Goal: Information Seeking & Learning: Learn about a topic

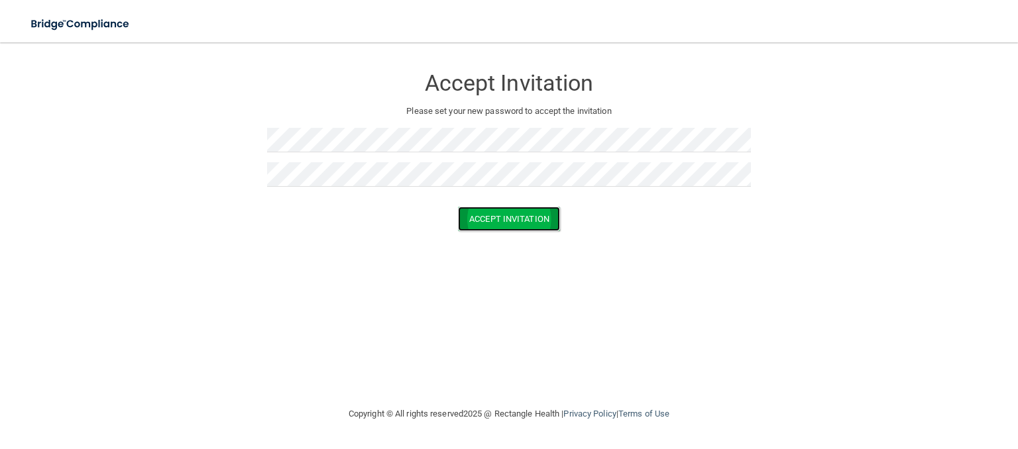
click at [534, 223] on button "Accept Invitation" at bounding box center [509, 219] width 102 height 25
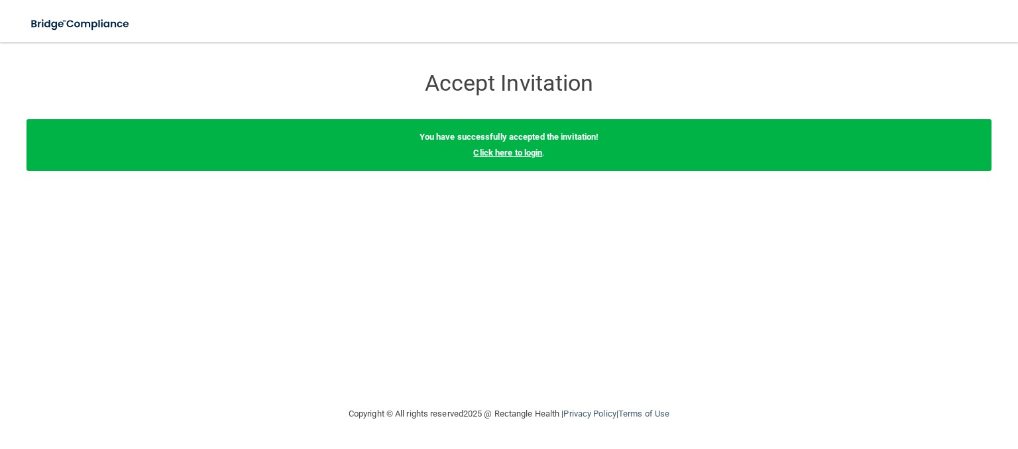
click at [495, 151] on link "Click here to login" at bounding box center [507, 153] width 69 height 10
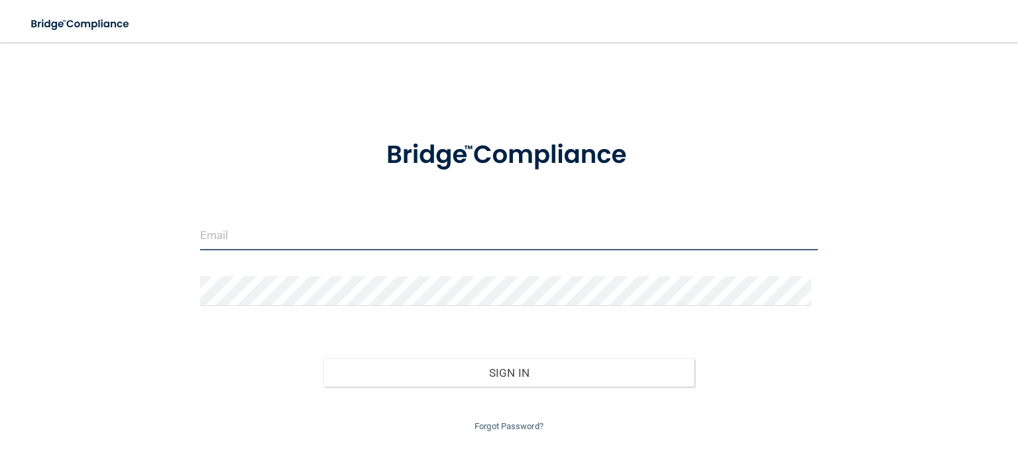
click at [339, 235] on input "email" at bounding box center [509, 236] width 618 height 30
type input "[PERSON_NAME][EMAIL_ADDRESS][PERSON_NAME][DOMAIN_NAME]"
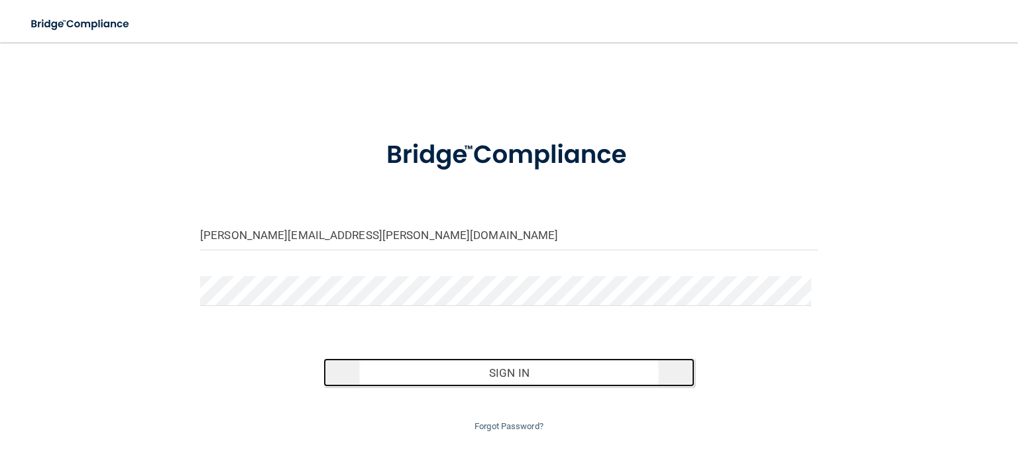
click at [401, 375] on button "Sign In" at bounding box center [508, 373] width 371 height 29
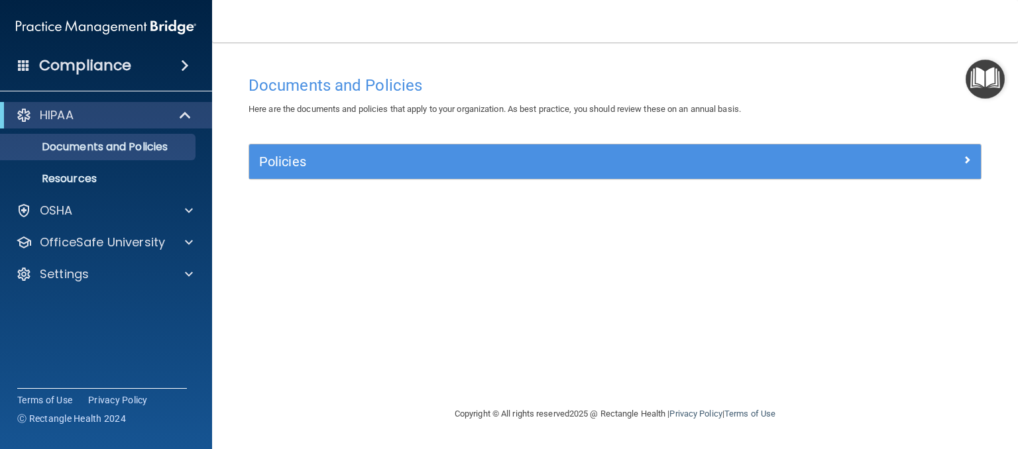
click at [579, 148] on div "Policies" at bounding box center [615, 162] width 732 height 34
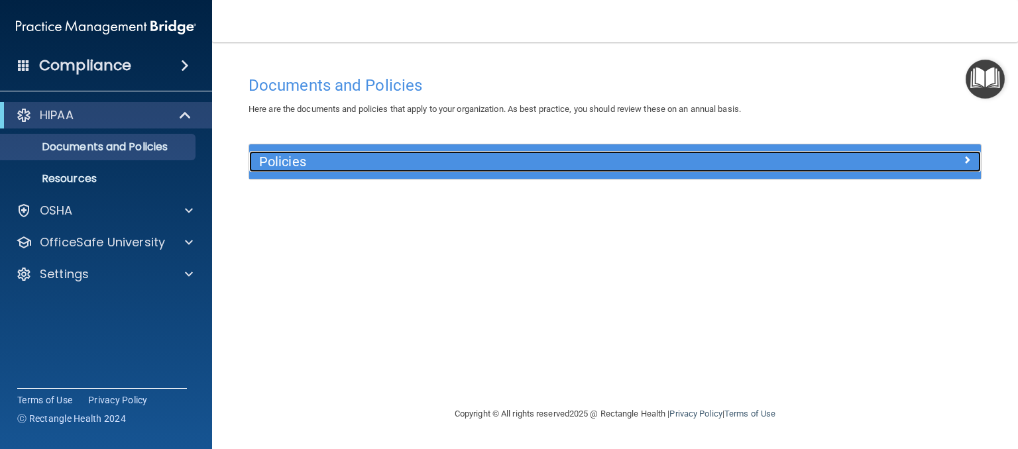
click at [579, 158] on h5 "Policies" at bounding box center [523, 161] width 529 height 15
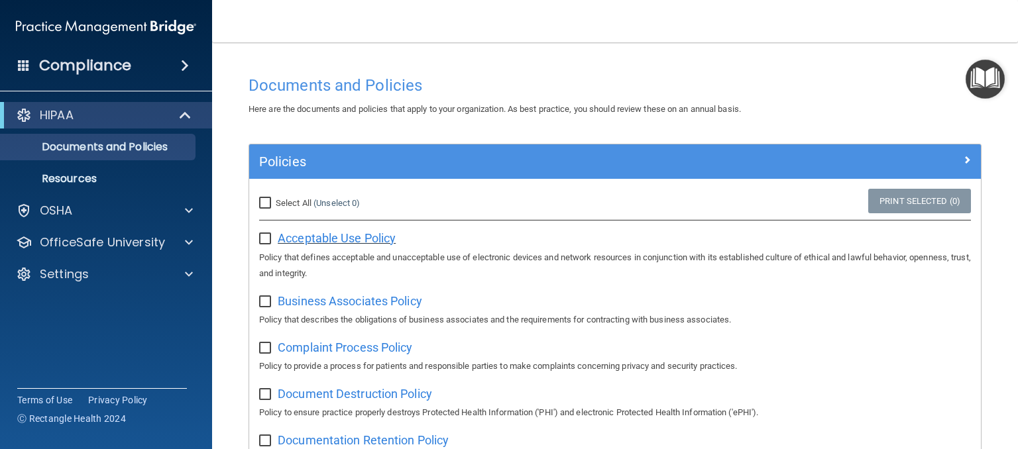
click at [311, 243] on span "Acceptable Use Policy" at bounding box center [337, 238] width 118 height 14
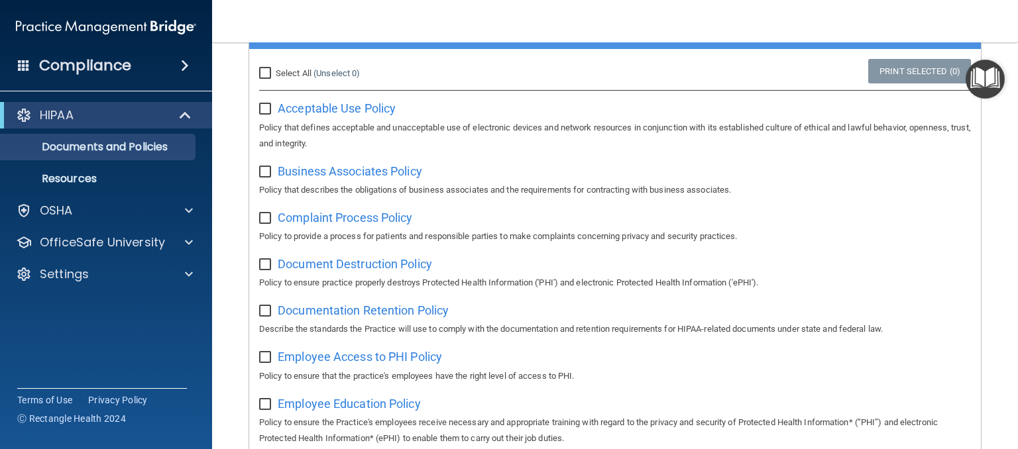
scroll to position [133, 0]
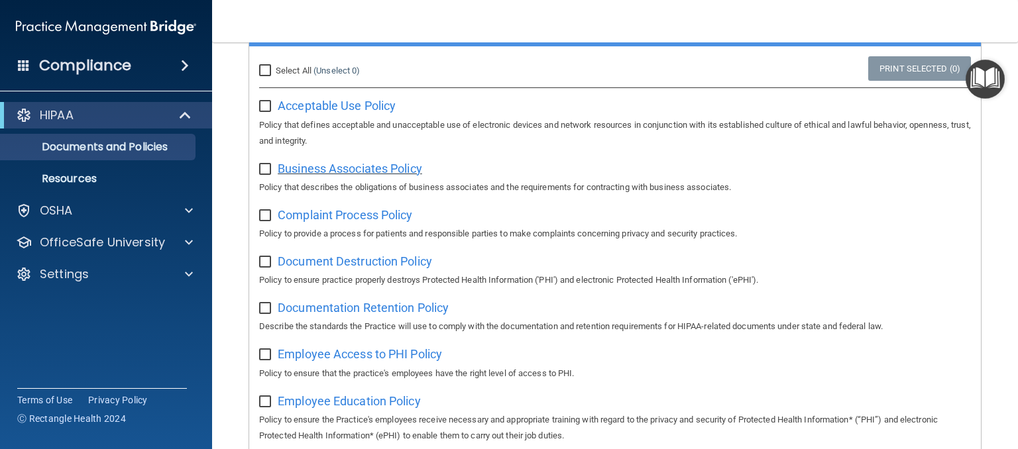
click at [361, 166] on span "Business Associates Policy" at bounding box center [350, 169] width 145 height 14
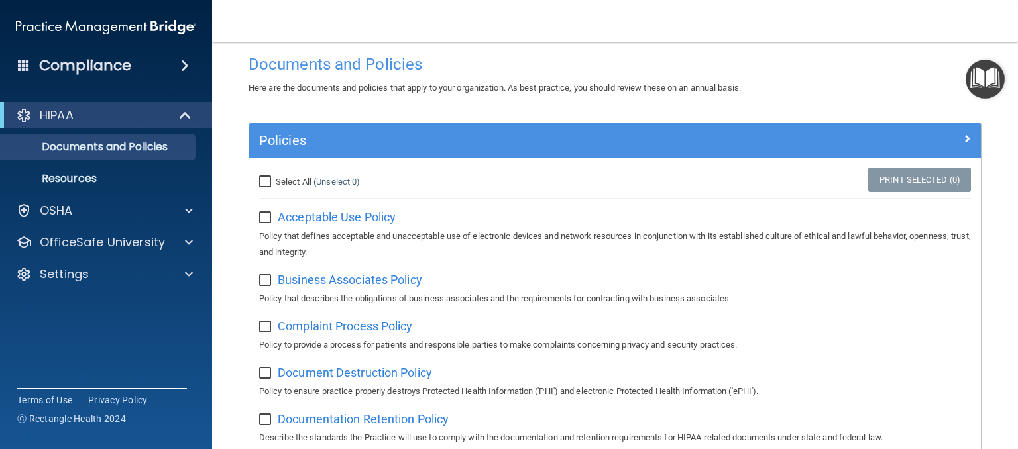
scroll to position [0, 0]
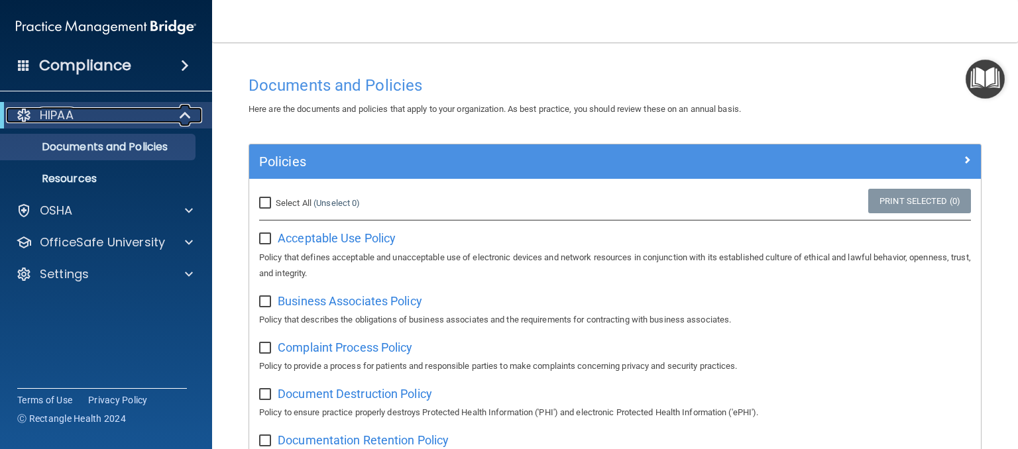
click at [130, 112] on div "HIPAA" at bounding box center [88, 115] width 164 height 16
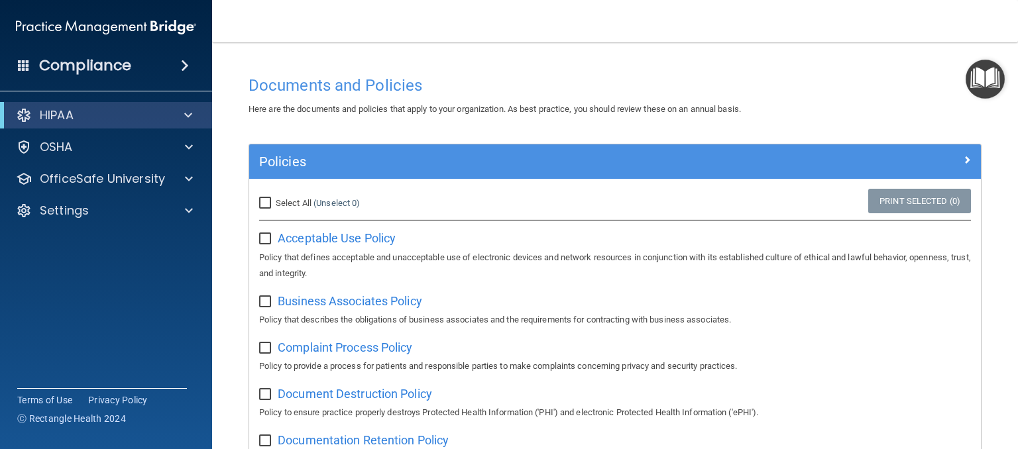
click at [154, 78] on div "Compliance" at bounding box center [106, 65] width 212 height 29
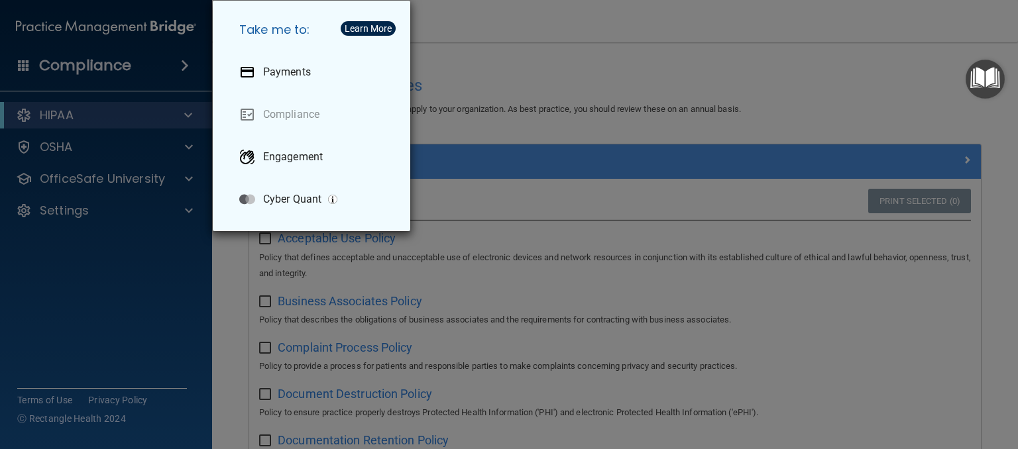
click at [115, 147] on div "Take me to: Payments Compliance Engagement Cyber Quant" at bounding box center [509, 224] width 1018 height 449
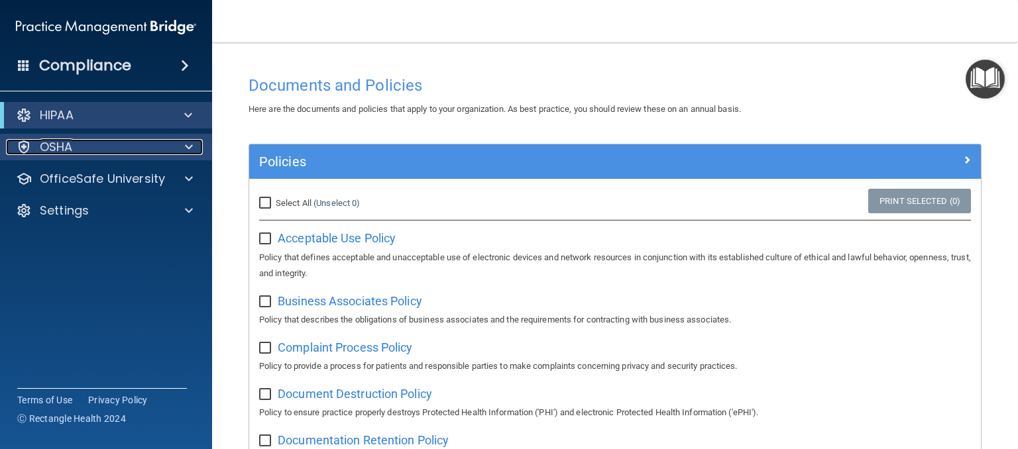
click at [103, 150] on div "OSHA" at bounding box center [88, 147] width 164 height 16
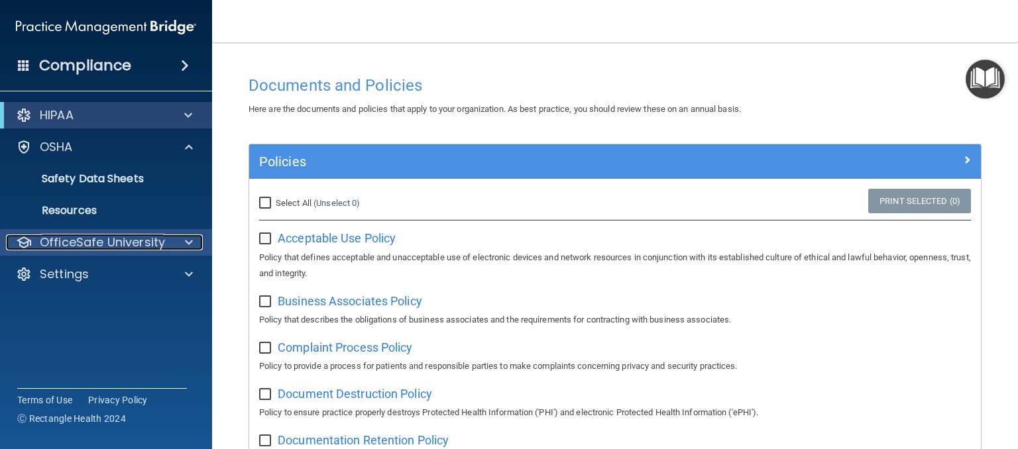
click at [129, 248] on p "OfficeSafe University" at bounding box center [102, 243] width 125 height 16
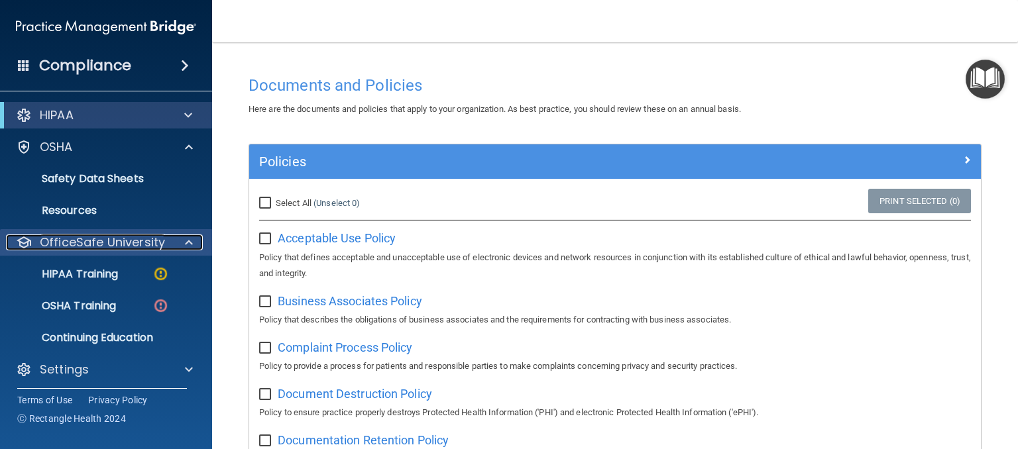
scroll to position [5, 0]
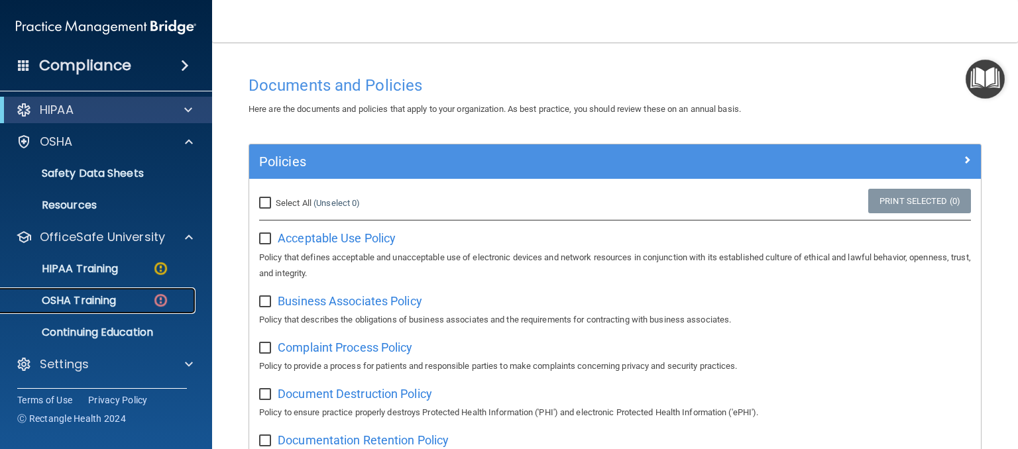
click at [108, 299] on p "OSHA Training" at bounding box center [62, 300] width 107 height 13
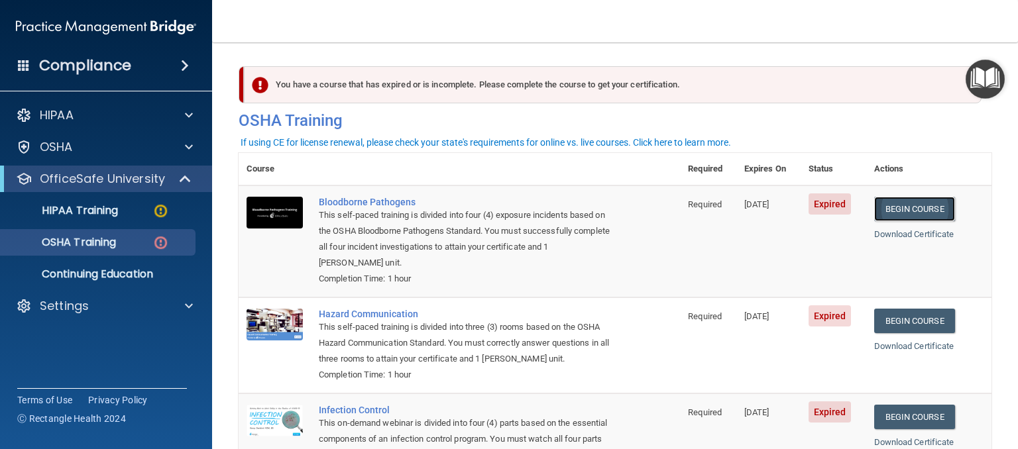
click at [925, 211] on link "Begin Course" at bounding box center [914, 209] width 81 height 25
click at [143, 209] on div "HIPAA Training" at bounding box center [99, 210] width 181 height 13
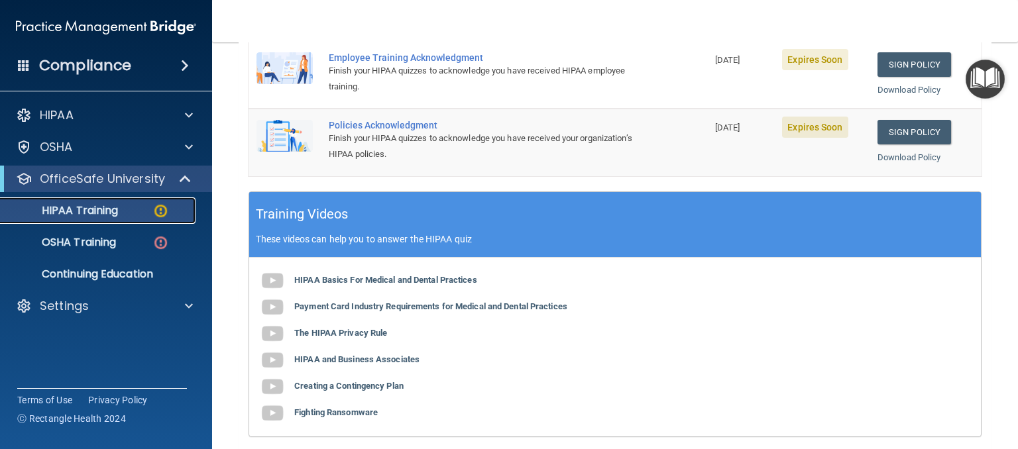
scroll to position [398, 0]
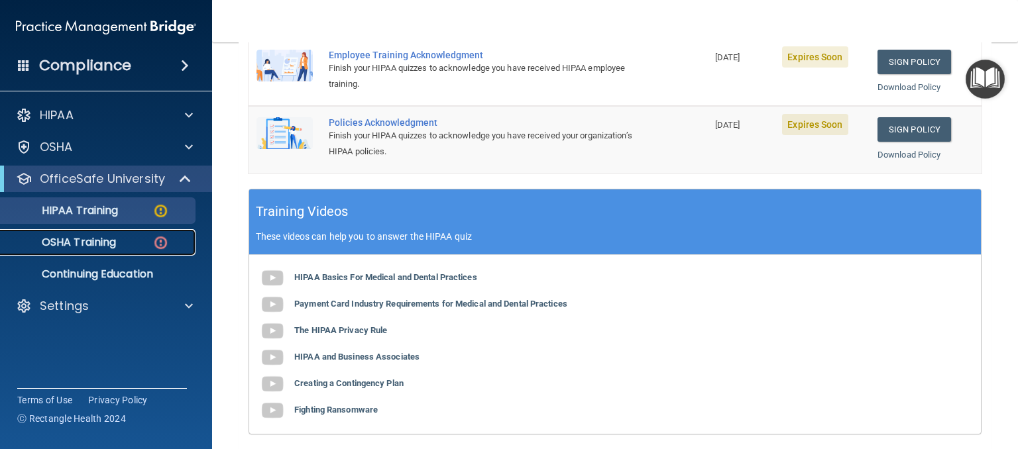
click at [107, 241] on p "OSHA Training" at bounding box center [62, 242] width 107 height 13
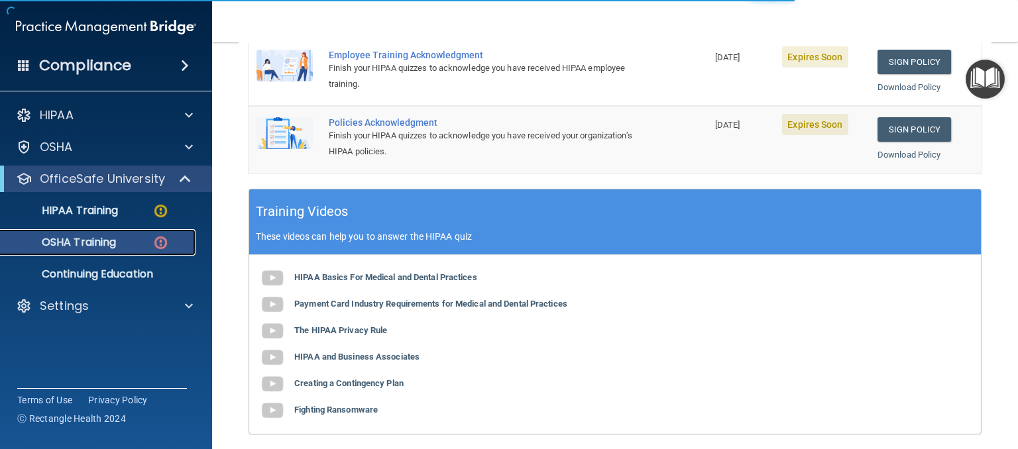
scroll to position [223, 0]
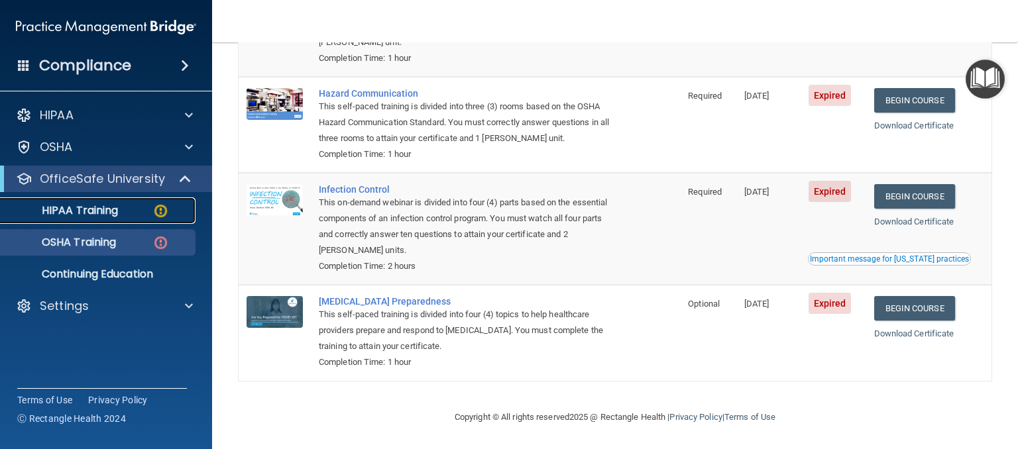
click at [95, 210] on p "HIPAA Training" at bounding box center [63, 210] width 109 height 13
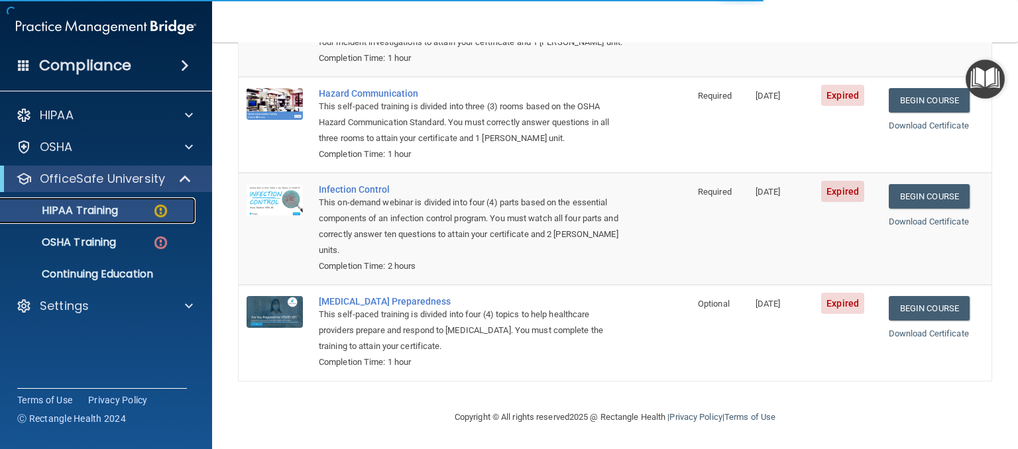
scroll to position [546, 0]
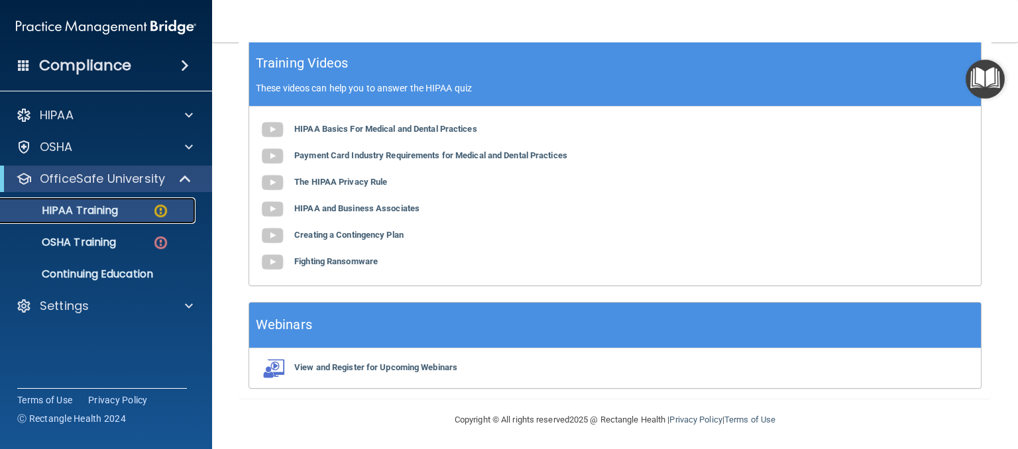
click at [160, 215] on img at bounding box center [160, 211] width 17 height 17
click at [157, 210] on img at bounding box center [160, 211] width 17 height 17
click at [111, 249] on p "OSHA Training" at bounding box center [62, 242] width 107 height 13
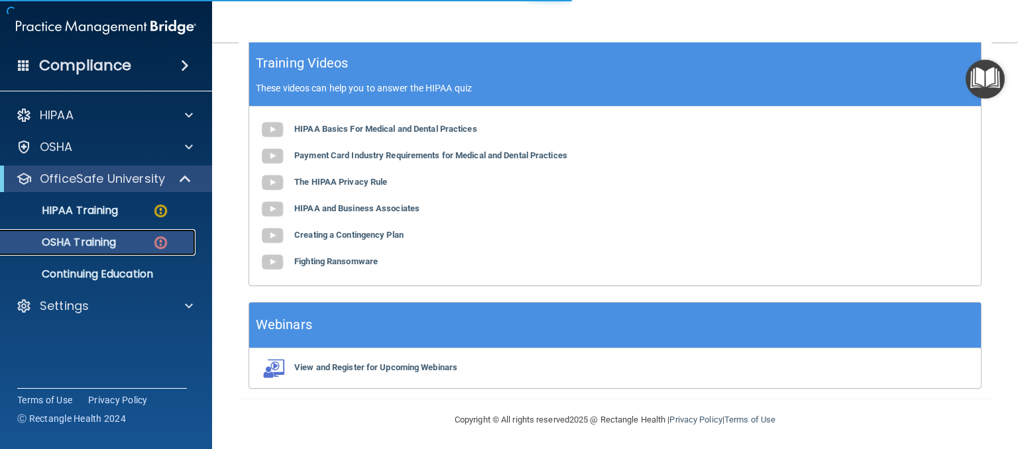
scroll to position [223, 0]
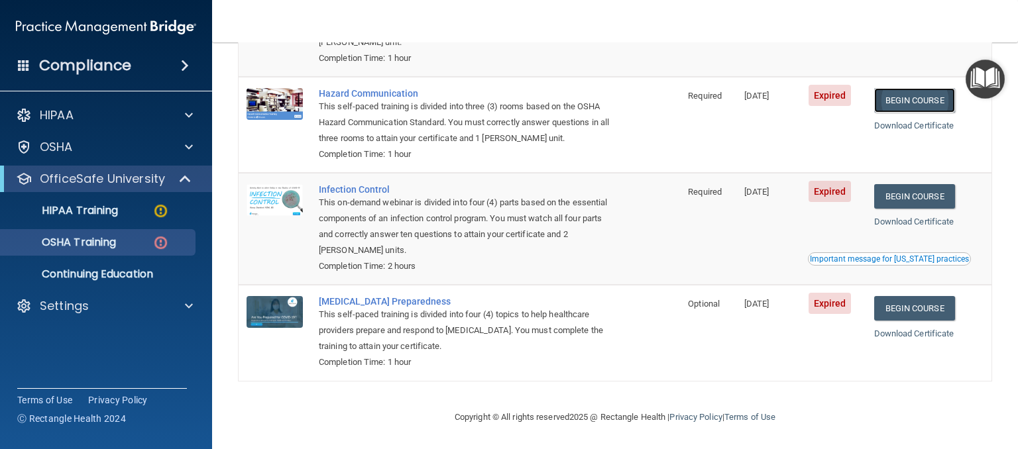
click at [919, 101] on link "Begin Course" at bounding box center [914, 100] width 81 height 25
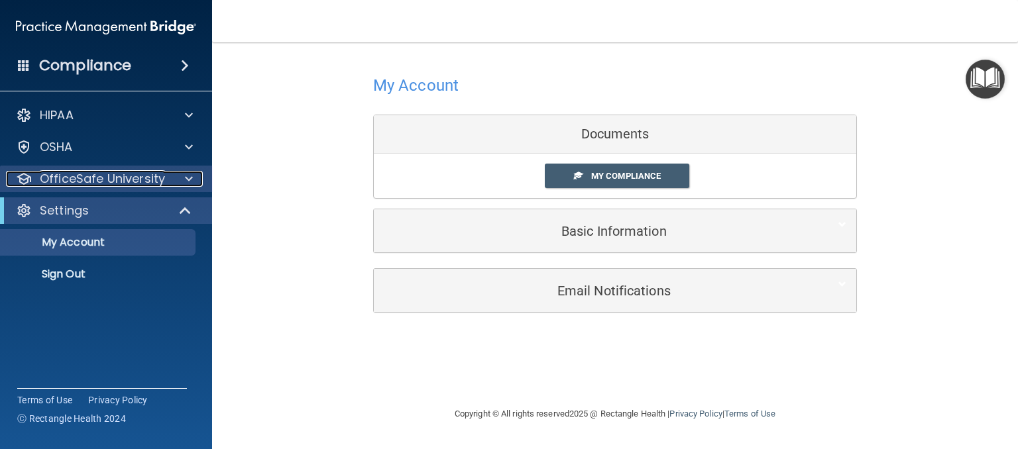
click at [111, 178] on p "OfficeSafe University" at bounding box center [102, 179] width 125 height 16
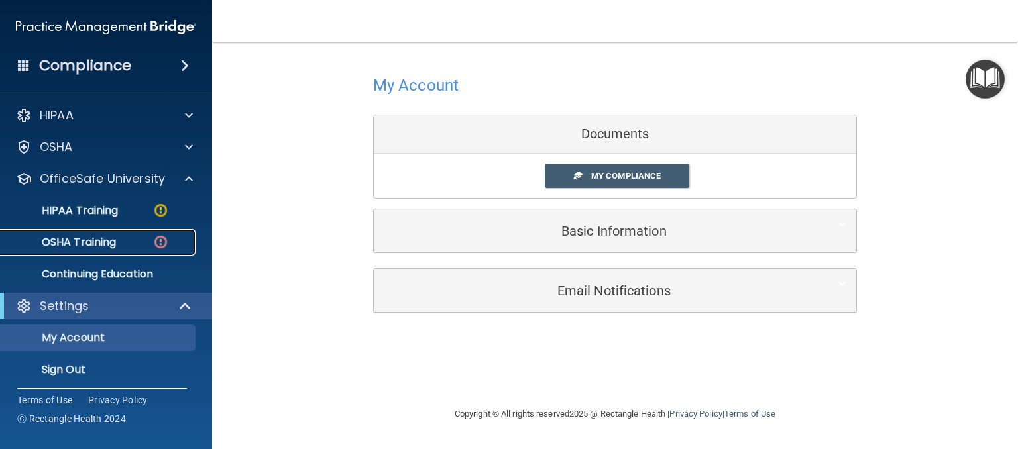
click at [112, 237] on p "OSHA Training" at bounding box center [62, 242] width 107 height 13
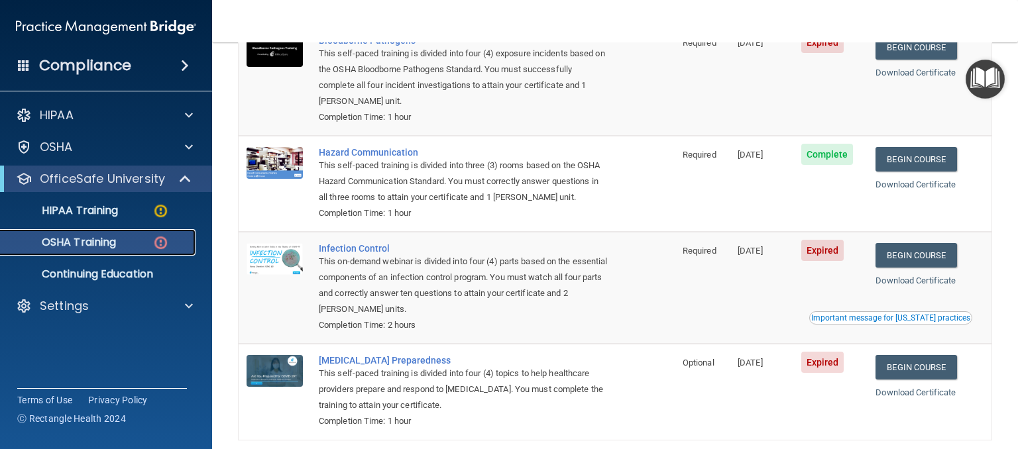
scroll to position [133, 0]
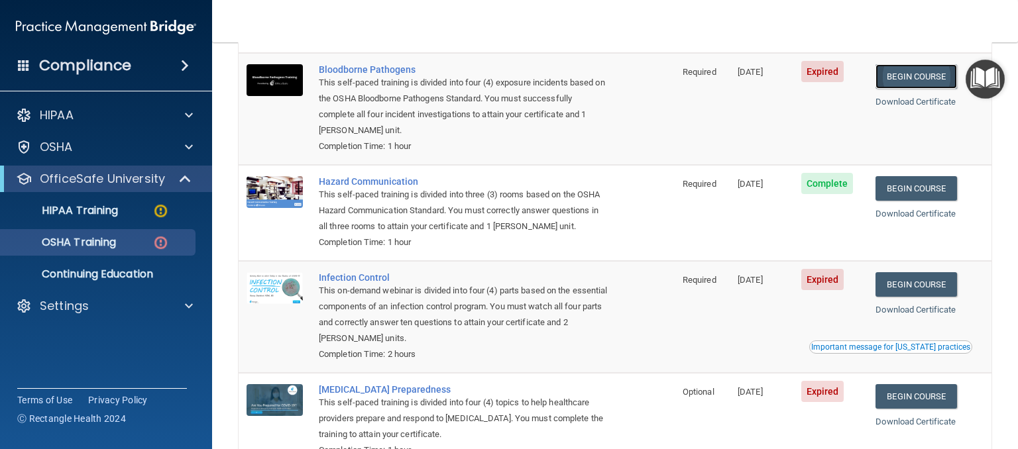
click at [907, 85] on link "Begin Course" at bounding box center [916, 76] width 81 height 25
